Goal: Check status: Check status

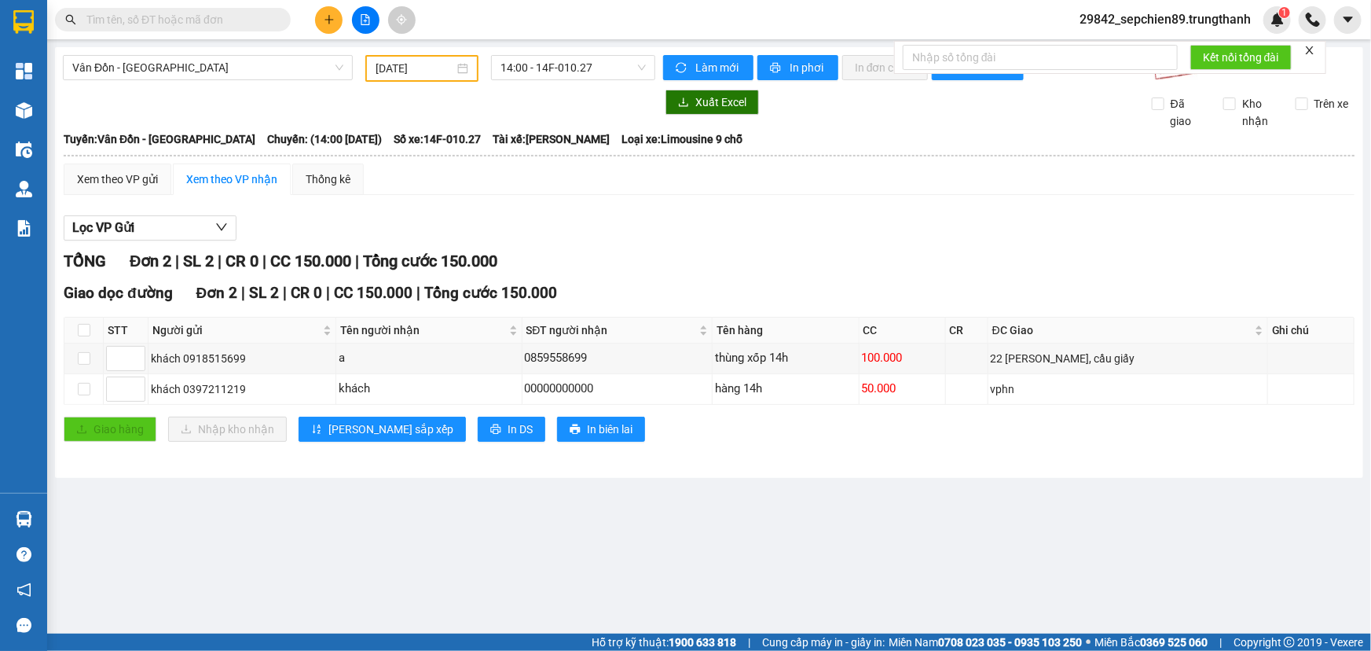
click at [420, 72] on input "[DATE]" at bounding box center [415, 68] width 79 height 17
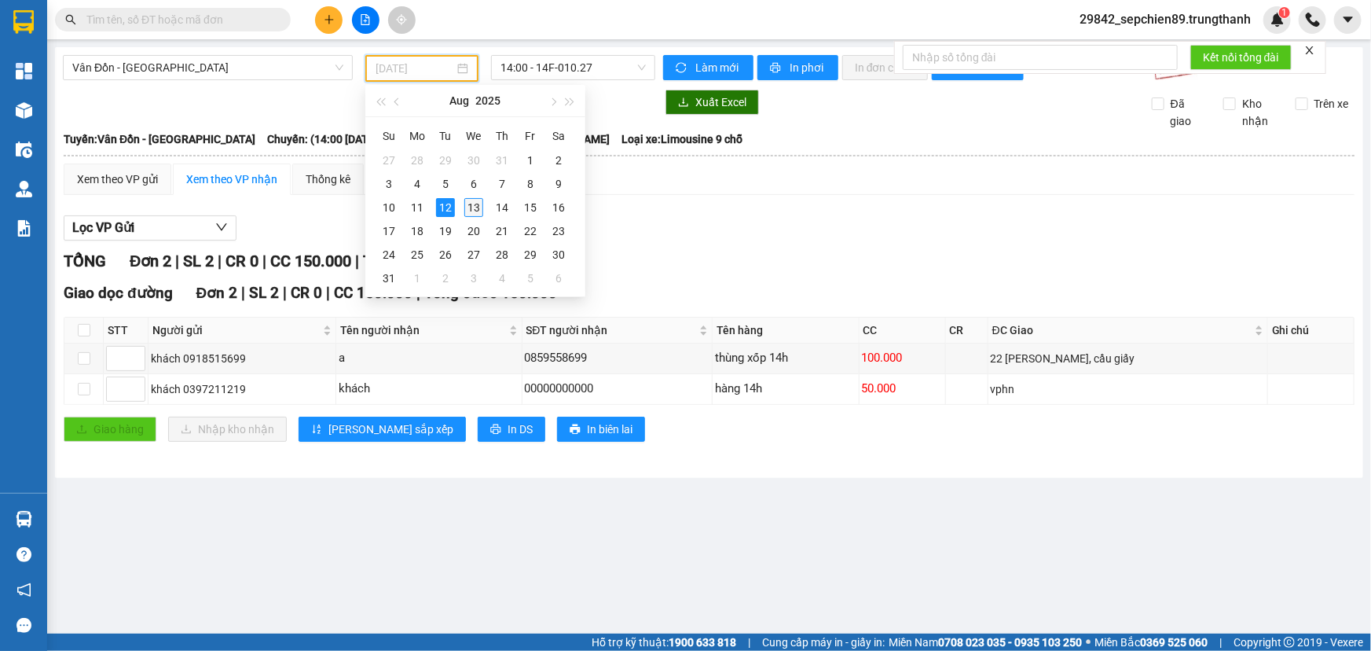
click at [474, 217] on td "13" at bounding box center [474, 208] width 28 height 24
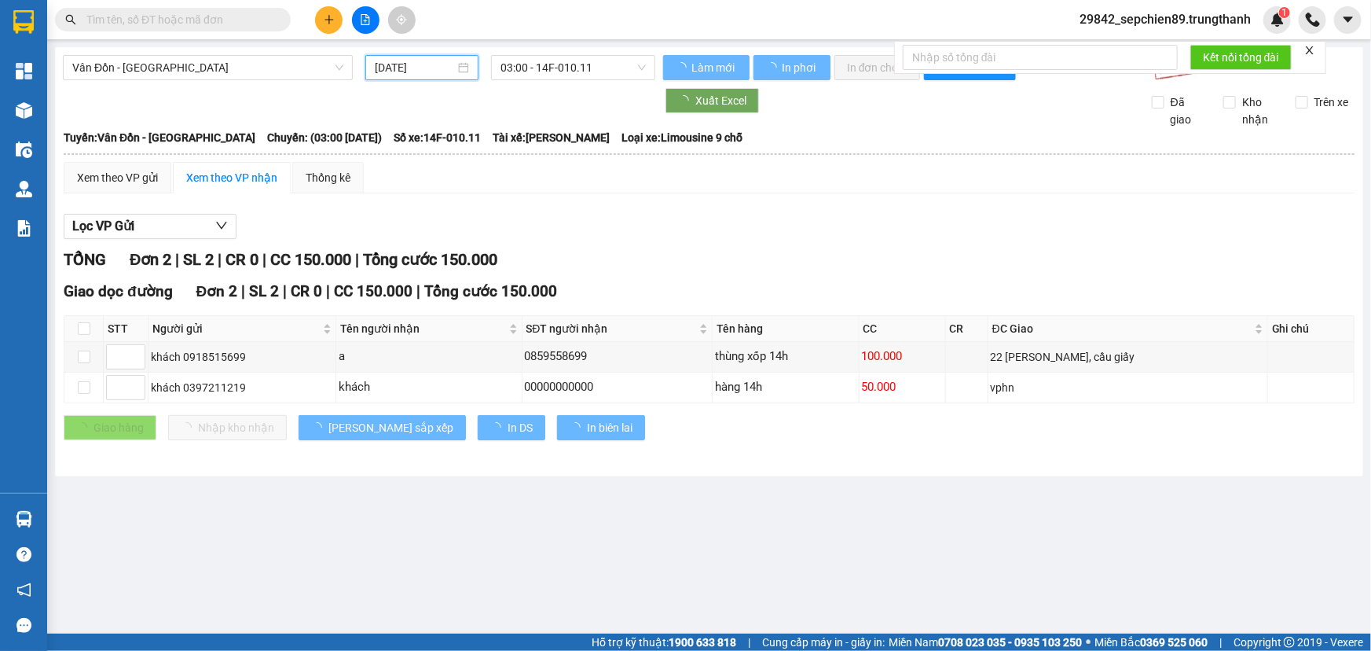
click at [442, 64] on input "[DATE]" at bounding box center [415, 67] width 80 height 17
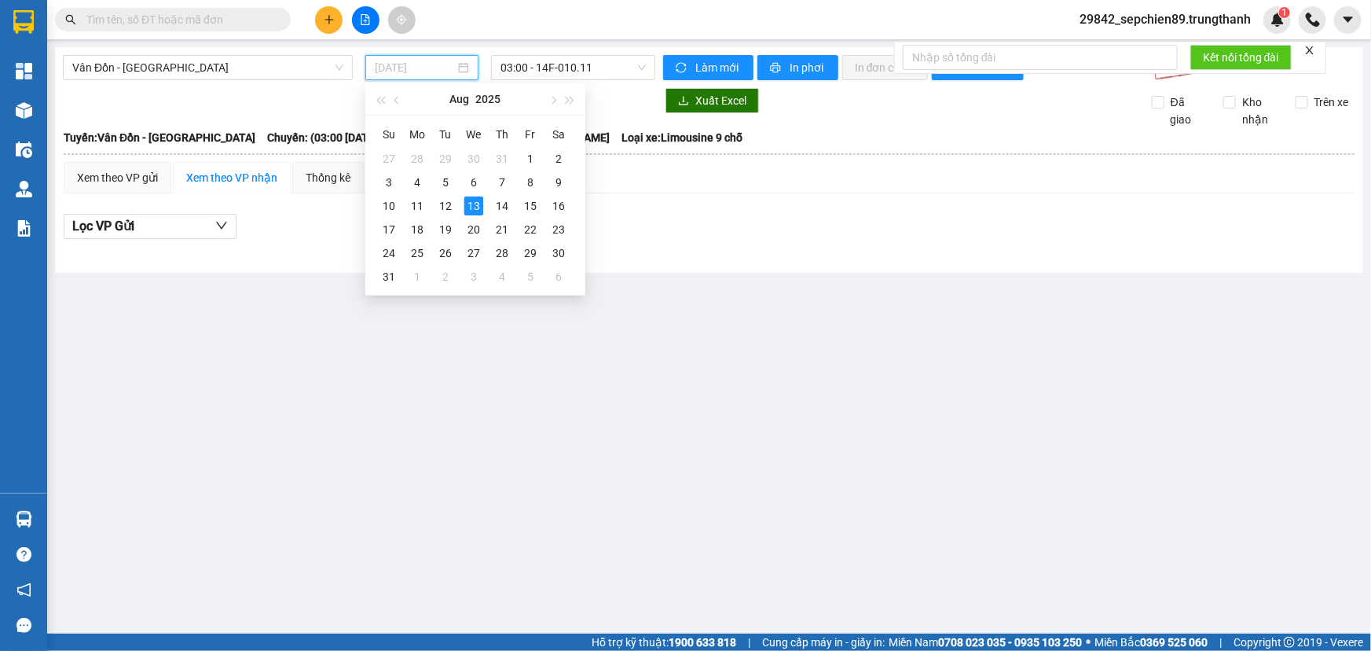
type input "[DATE]"
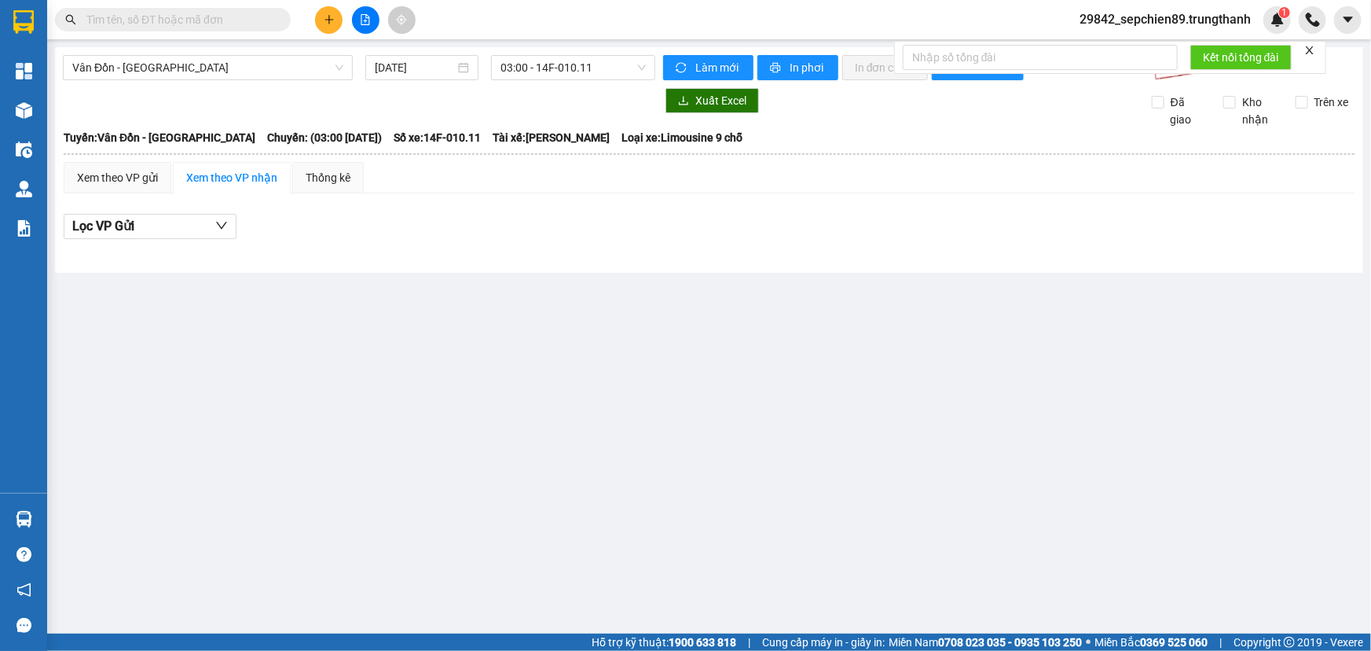
click at [748, 230] on div "Lọc VP Gửi" at bounding box center [709, 227] width 1291 height 26
click at [578, 72] on span "03:00 - 14F-010.11" at bounding box center [573, 68] width 145 height 24
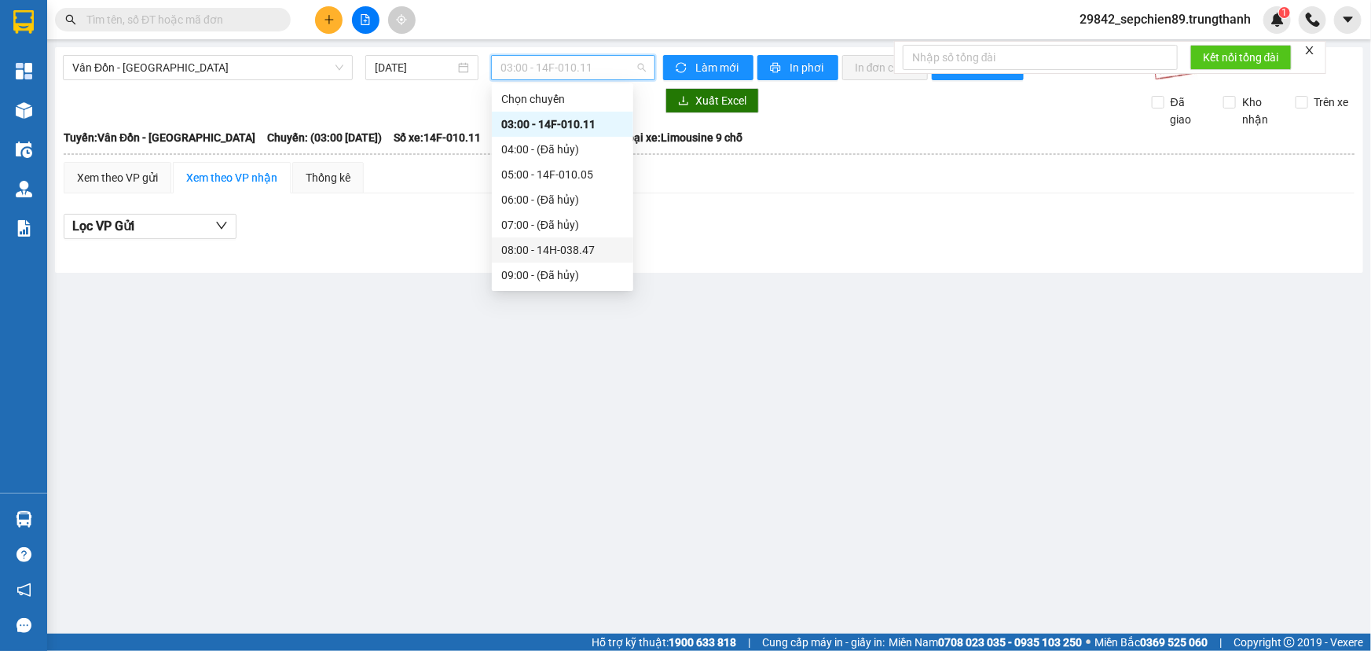
scroll to position [226, 0]
click at [588, 227] on div "16:00 - 14E-009.20" at bounding box center [562, 225] width 123 height 17
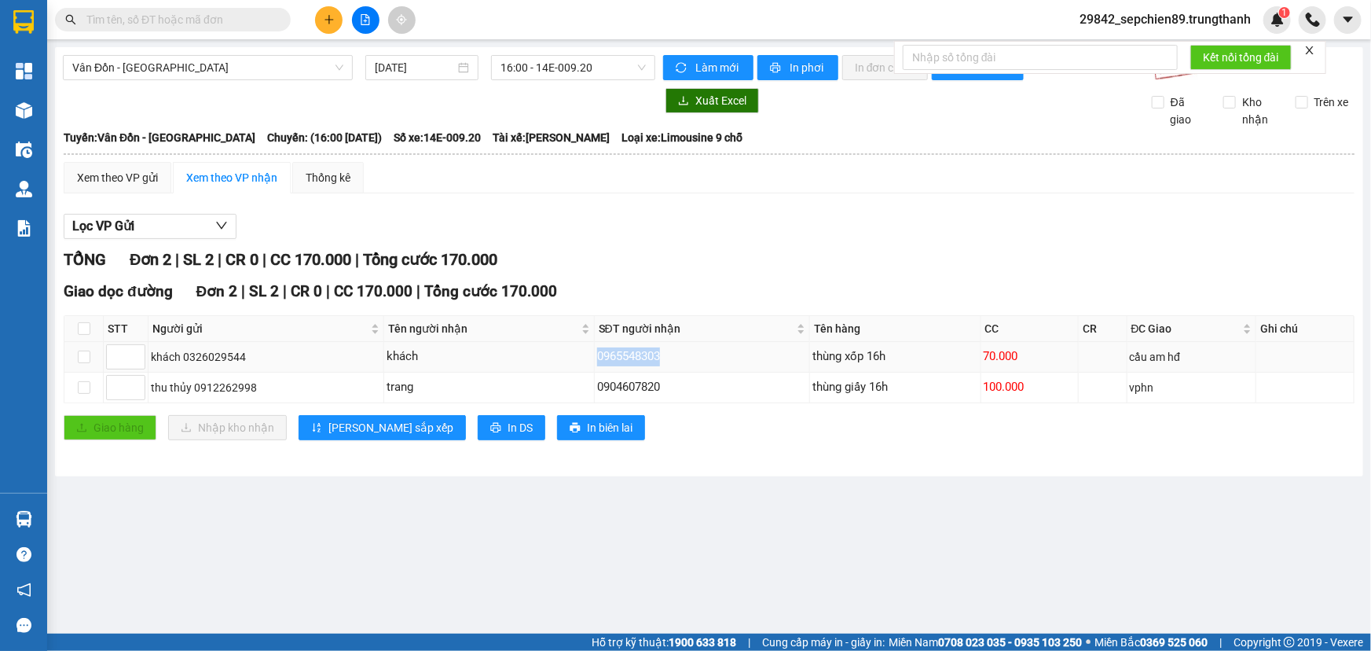
drag, startPoint x: 688, startPoint y: 351, endPoint x: 512, endPoint y: 359, distance: 177.0
click at [512, 359] on tr "khách 0326029544 khách 0965548303 thùng xốp 16h 70.000 cầu am hđ" at bounding box center [709, 357] width 1291 height 31
copy tr "khách 0965548303"
